Goal: Navigation & Orientation: Find specific page/section

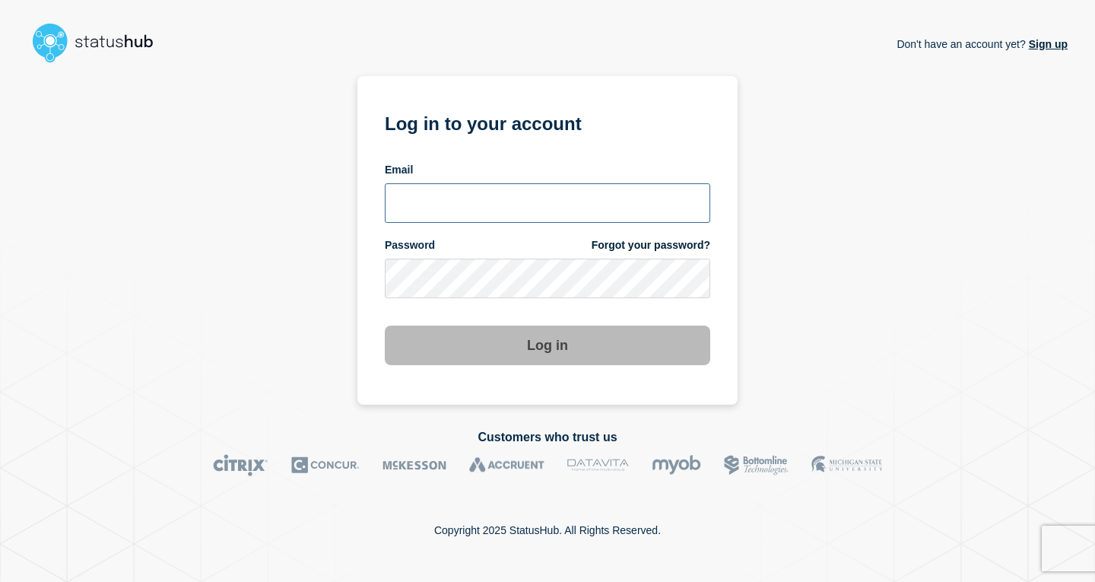
type input "abby@mswipe.ca"
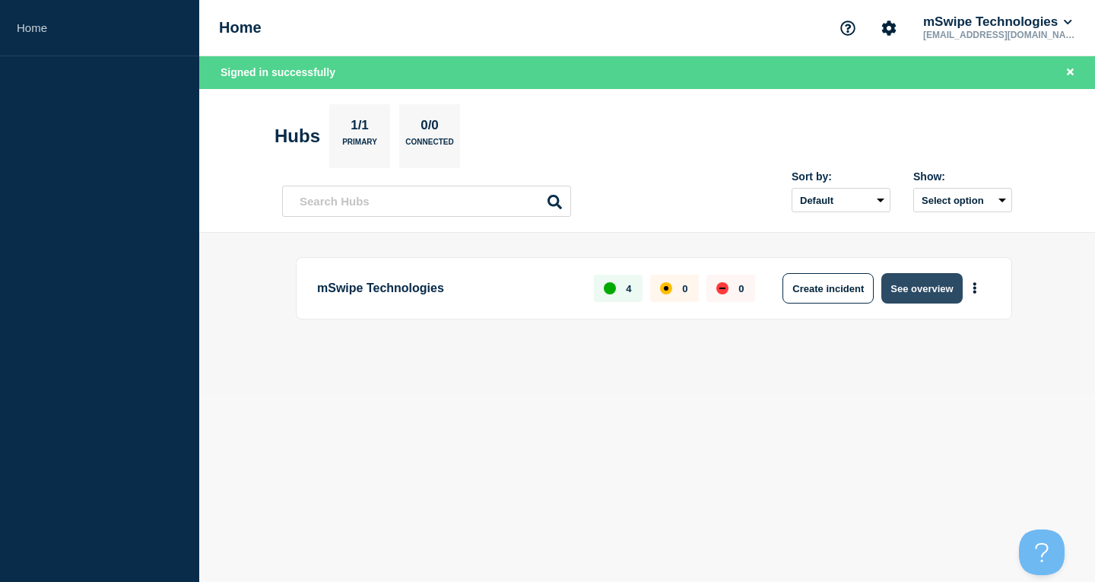
click at [924, 283] on button "See overview" at bounding box center [921, 288] width 81 height 30
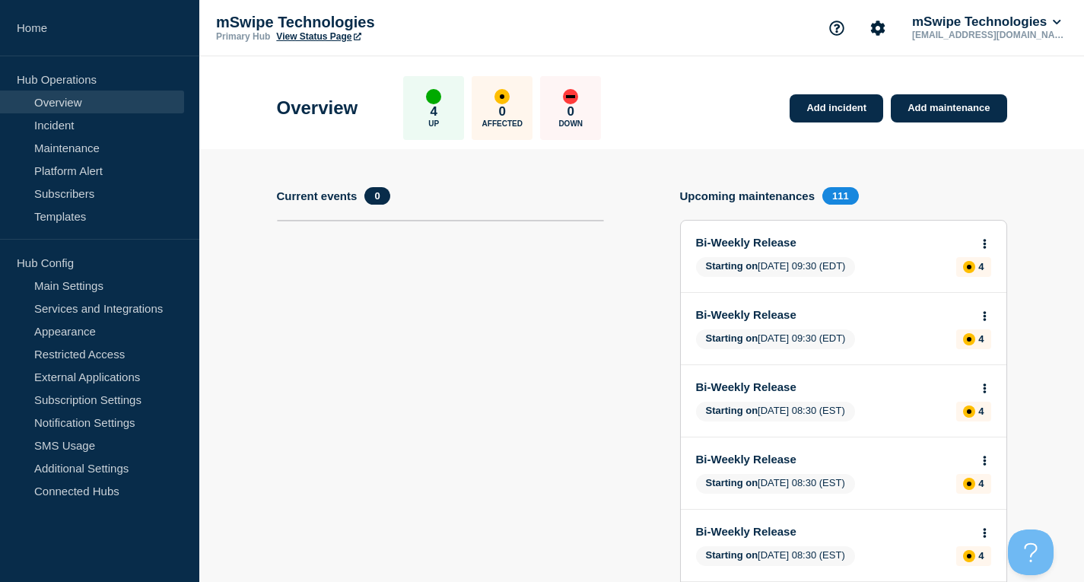
click at [342, 36] on link "View Status Page" at bounding box center [318, 36] width 84 height 11
